Goal: Information Seeking & Learning: Learn about a topic

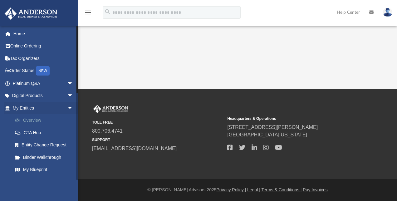
click at [32, 121] on link "Overview" at bounding box center [46, 120] width 74 height 12
click at [31, 107] on link "My Entities arrow_drop_down" at bounding box center [43, 108] width 78 height 12
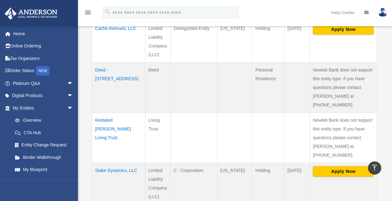
scroll to position [250, 0]
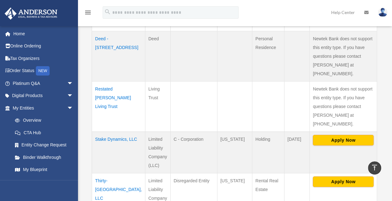
click at [101, 132] on td "Stake Dynamics, LLC" at bounding box center [118, 153] width 53 height 42
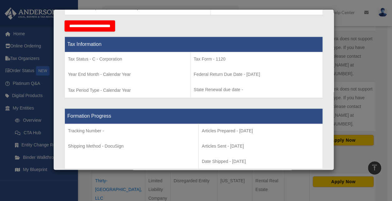
scroll to position [0, 0]
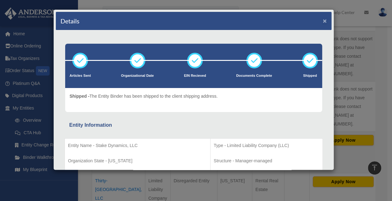
click at [323, 22] on button "×" at bounding box center [325, 20] width 4 height 7
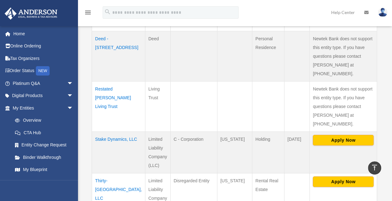
click at [103, 173] on td "Thirty-Ninth St East 4917, LLC" at bounding box center [118, 194] width 53 height 42
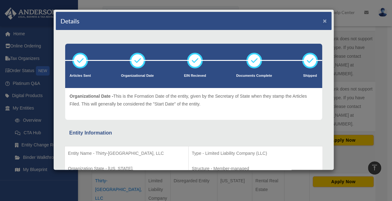
click at [323, 21] on button "×" at bounding box center [325, 20] width 4 height 7
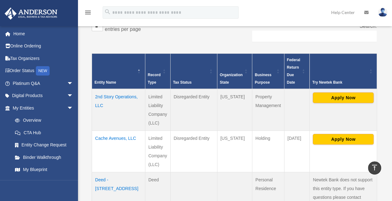
scroll to position [94, 0]
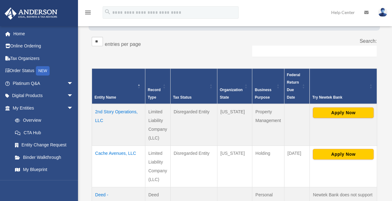
click at [102, 113] on td "2nd Story Operations, LLC" at bounding box center [118, 125] width 53 height 42
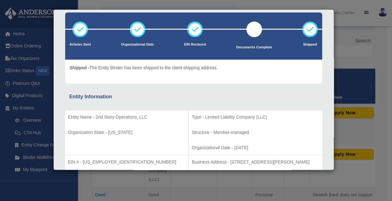
scroll to position [0, 0]
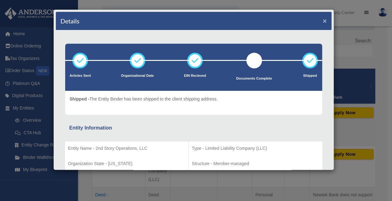
click at [323, 21] on button "×" at bounding box center [325, 20] width 4 height 7
